Goal: Transaction & Acquisition: Purchase product/service

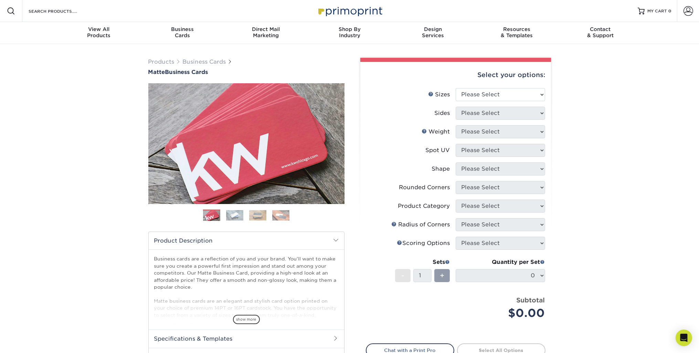
click at [263, 218] on img at bounding box center [257, 215] width 17 height 10
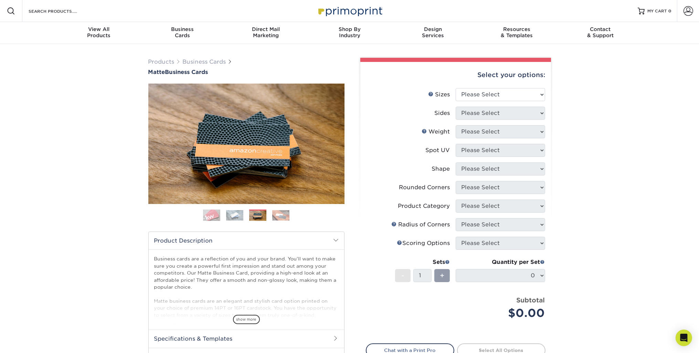
click at [247, 213] on ol at bounding box center [246, 218] width 196 height 17
click at [242, 217] on img at bounding box center [234, 215] width 17 height 10
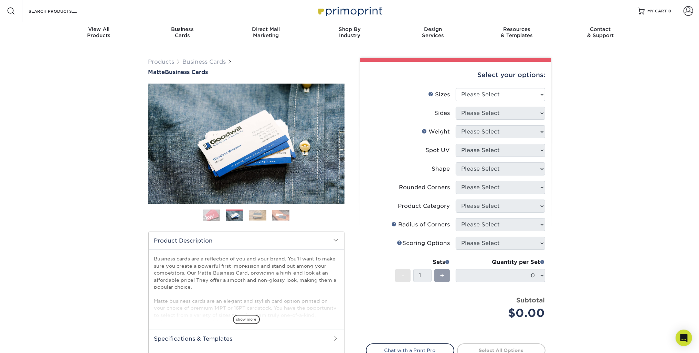
click at [280, 215] on img at bounding box center [280, 215] width 17 height 10
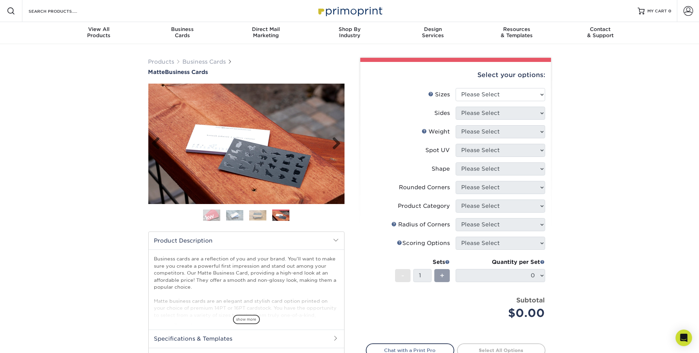
click at [292, 160] on img at bounding box center [246, 144] width 196 height 121
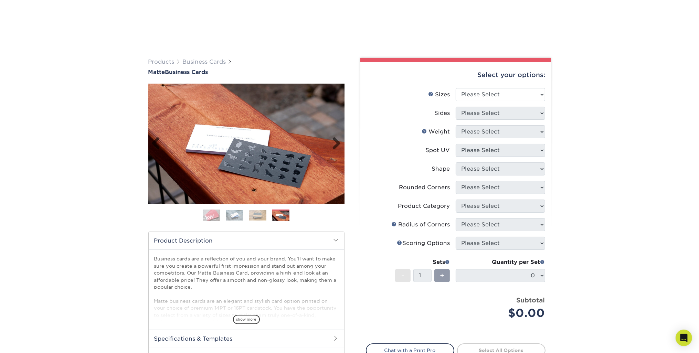
scroll to position [57, 0]
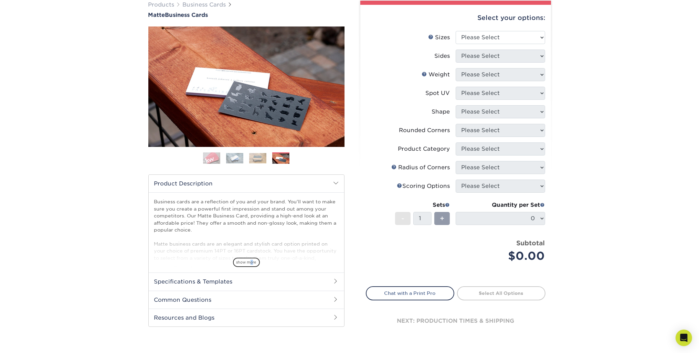
click at [252, 259] on span "show more" at bounding box center [246, 262] width 27 height 9
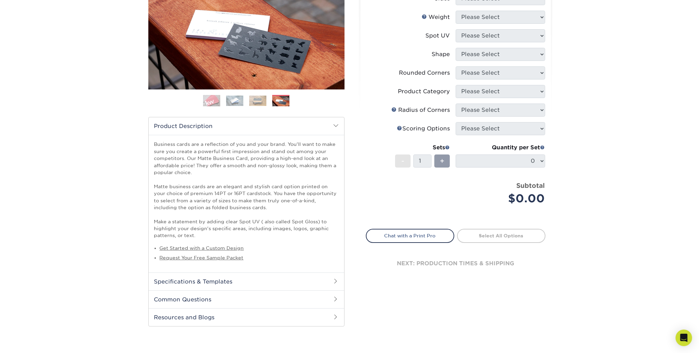
scroll to position [172, 0]
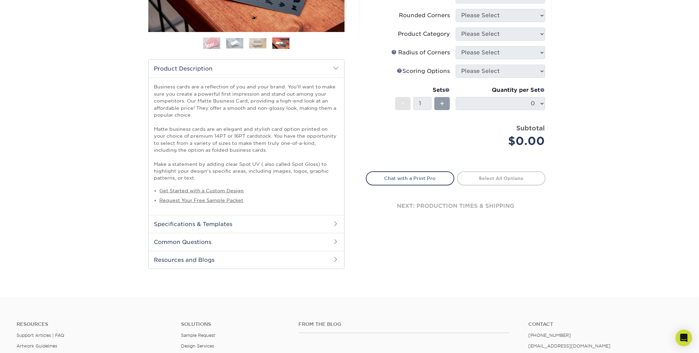
click at [211, 219] on h2 "Specifications & Templates" at bounding box center [247, 224] width 196 height 18
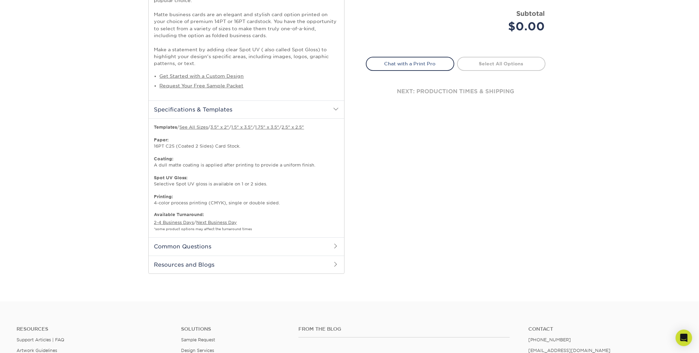
scroll to position [344, 0]
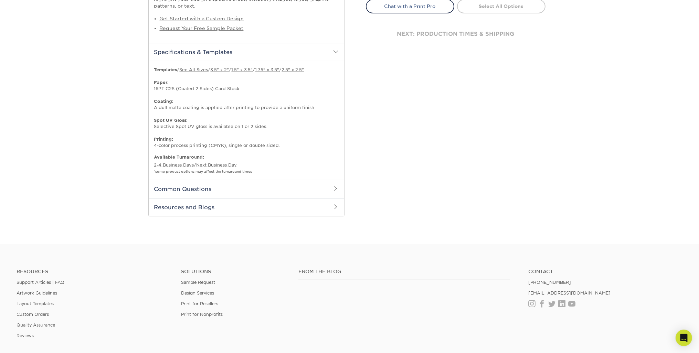
click at [208, 195] on h2 "Common Questions" at bounding box center [247, 189] width 196 height 18
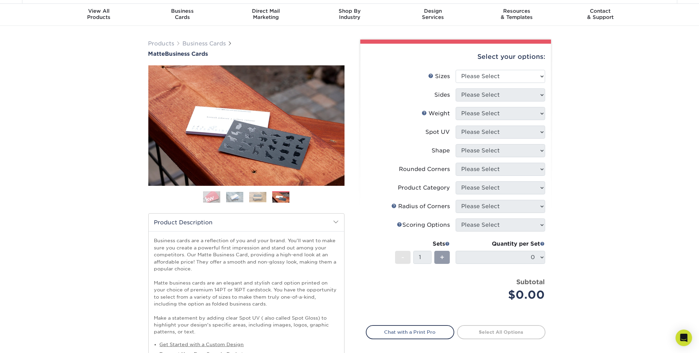
scroll to position [0, 0]
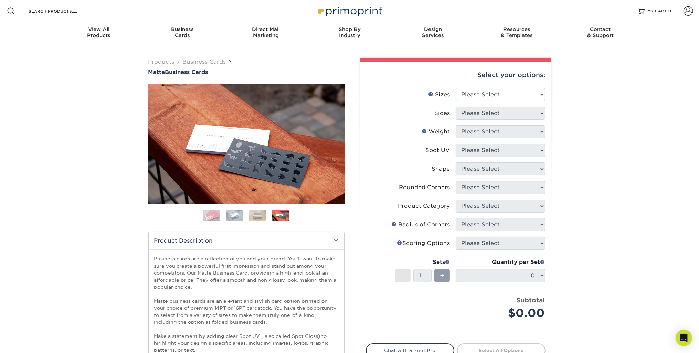
click at [236, 214] on img at bounding box center [234, 215] width 17 height 10
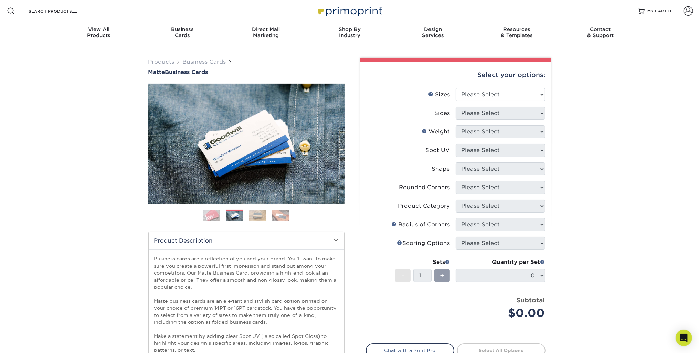
click at [246, 215] on ol at bounding box center [246, 218] width 196 height 17
click at [274, 217] on img at bounding box center [280, 215] width 17 height 10
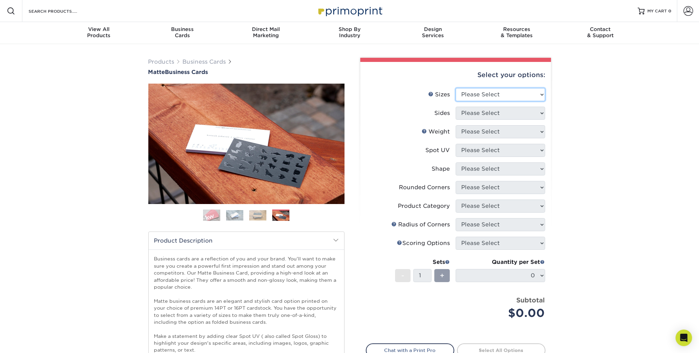
click at [491, 94] on select "Please Select 1.5" x 3.5" - Mini 1.75" x 3.5" - Mini 2" x 2" - Square 2" x 3" -…" at bounding box center [501, 94] width 90 height 13
select select "2.00x3.50"
click at [456, 88] on select "Please Select 1.5" x 3.5" - Mini 1.75" x 3.5" - Mini 2" x 2" - Square 2" x 3" -…" at bounding box center [501, 94] width 90 height 13
click at [493, 116] on select "Please Select Print Both Sides Print Front Only" at bounding box center [501, 113] width 90 height 13
select select "13abbda7-1d64-4f25-8bb2-c179b224825d"
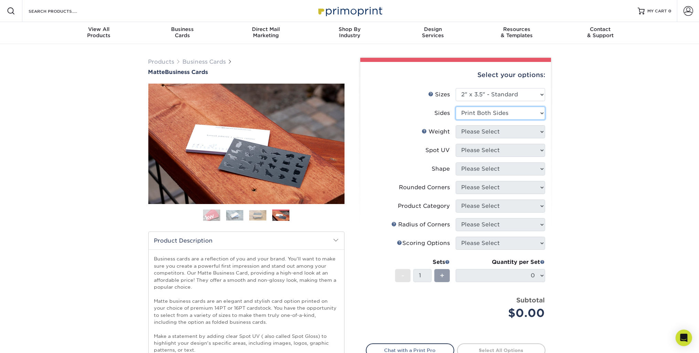
click at [456, 107] on select "Please Select Print Both Sides Print Front Only" at bounding box center [501, 113] width 90 height 13
click at [498, 130] on select "Please Select 16PT 14PT" at bounding box center [501, 131] width 90 height 13
select select "16PT"
click at [456, 125] on select "Please Select 16PT 14PT" at bounding box center [501, 131] width 90 height 13
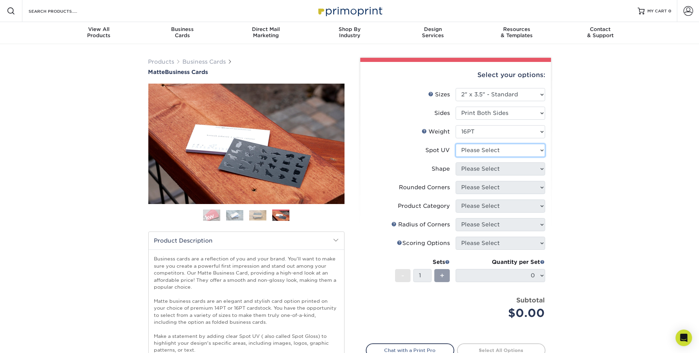
click at [491, 155] on select "Please Select No Spot UV Front and Back (Both Sides) Front Only Back Only" at bounding box center [501, 150] width 90 height 13
select select "1"
click at [456, 144] on select "Please Select No Spot UV Front and Back (Both Sides) Front Only Back Only" at bounding box center [501, 150] width 90 height 13
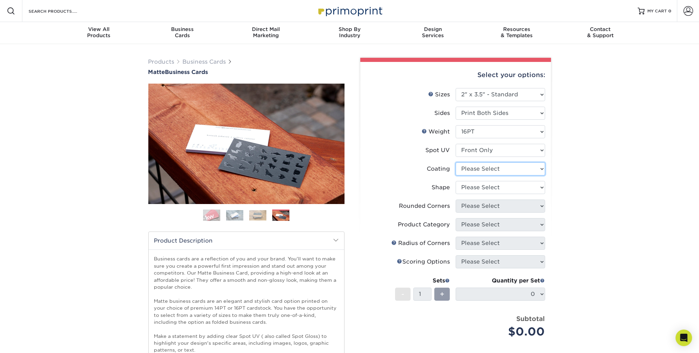
click at [493, 168] on select at bounding box center [501, 169] width 90 height 13
select select "121bb7b5-3b4d-429f-bd8d-bbf80e953313"
click at [456, 163] on select at bounding box center [501, 169] width 90 height 13
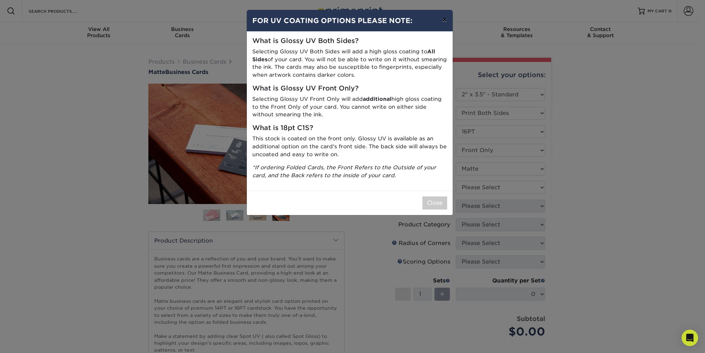
click at [446, 23] on button "×" at bounding box center [445, 19] width 16 height 19
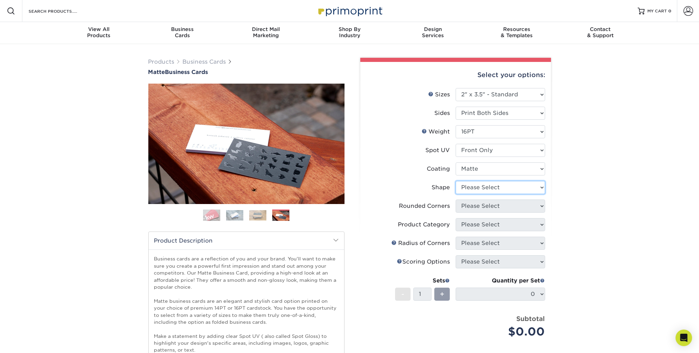
click at [488, 188] on select "Please Select Standard" at bounding box center [501, 187] width 90 height 13
select select "standard"
click at [456, 181] on select "Please Select Standard" at bounding box center [501, 187] width 90 height 13
click at [486, 207] on select "Please Select Yes - Round 2 Corners Yes - Round 4 Corners No" at bounding box center [501, 206] width 90 height 13
select select "7672df9e-0e0a-464d-8e1f-920c575e4da3"
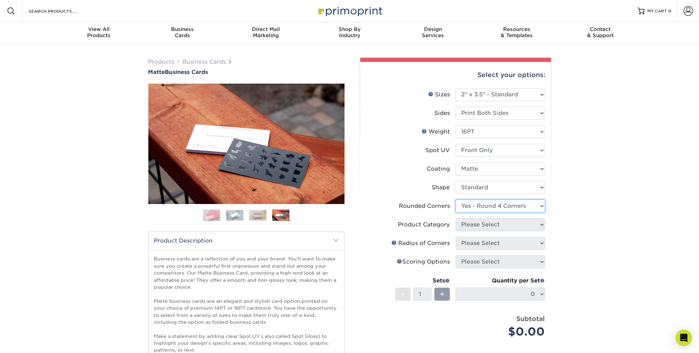
click at [456, 200] on select "Please Select Yes - Round 2 Corners Yes - Round 4 Corners No" at bounding box center [501, 206] width 90 height 13
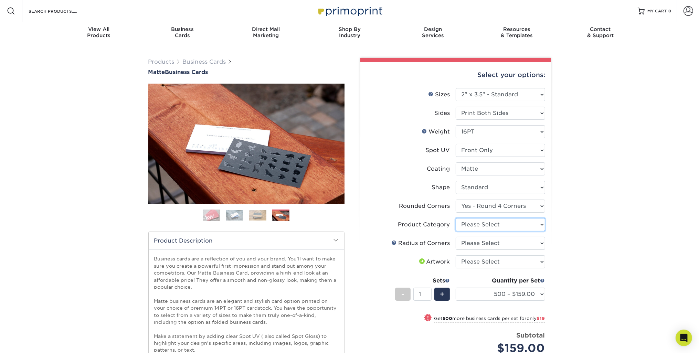
click at [473, 223] on select "Please Select Business Cards" at bounding box center [501, 224] width 90 height 13
select select "3b5148f1-0588-4f88-a218-97bcfdce65c1"
click at [456, 218] on select "Please Select Business Cards" at bounding box center [501, 224] width 90 height 13
click at [475, 240] on select "Please Select Rounded 1/8" Rounded 1/4"" at bounding box center [501, 243] width 90 height 13
select select "589680c7-ee9a-431b-9d12-d7aeb1386a97"
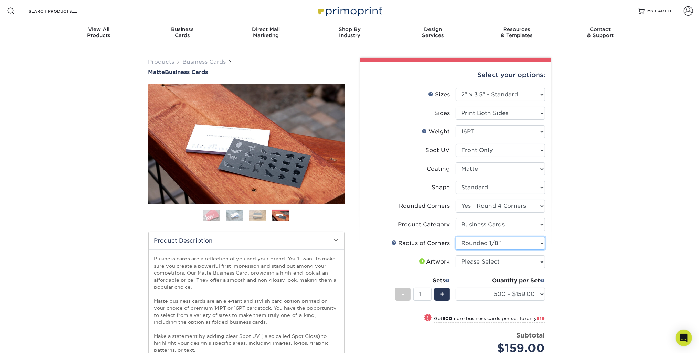
click at [456, 237] on select "Please Select Rounded 1/8" Rounded 1/4"" at bounding box center [501, 243] width 90 height 13
click at [474, 263] on select "Please Select I will upload files I need a design - $100" at bounding box center [501, 261] width 90 height 13
